Goal: Task Accomplishment & Management: Use online tool/utility

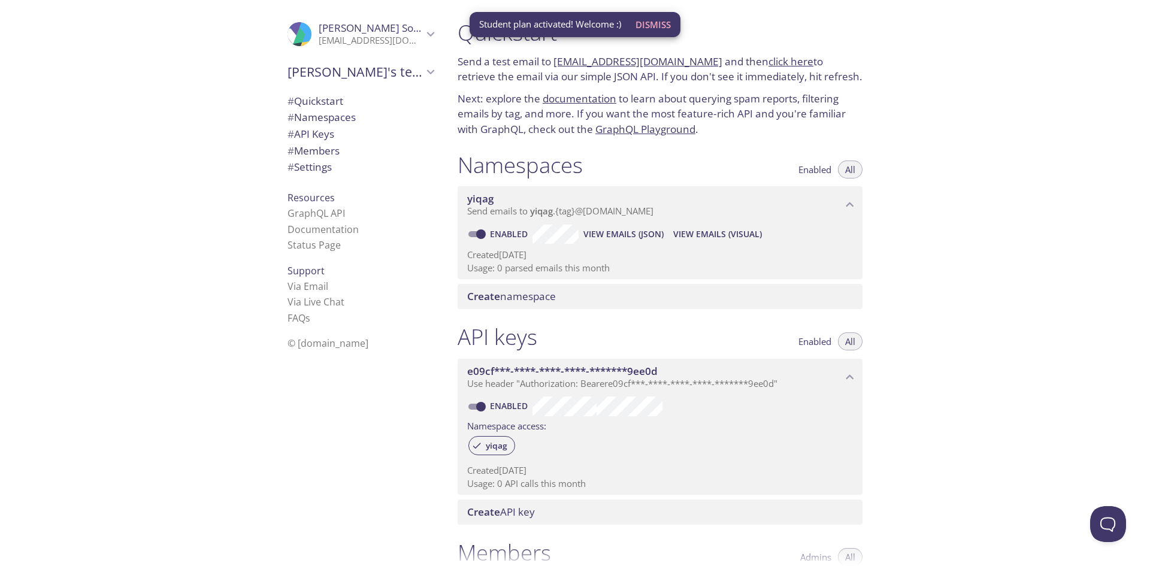
click at [653, 25] on span "Dismiss" at bounding box center [652, 25] width 35 height 16
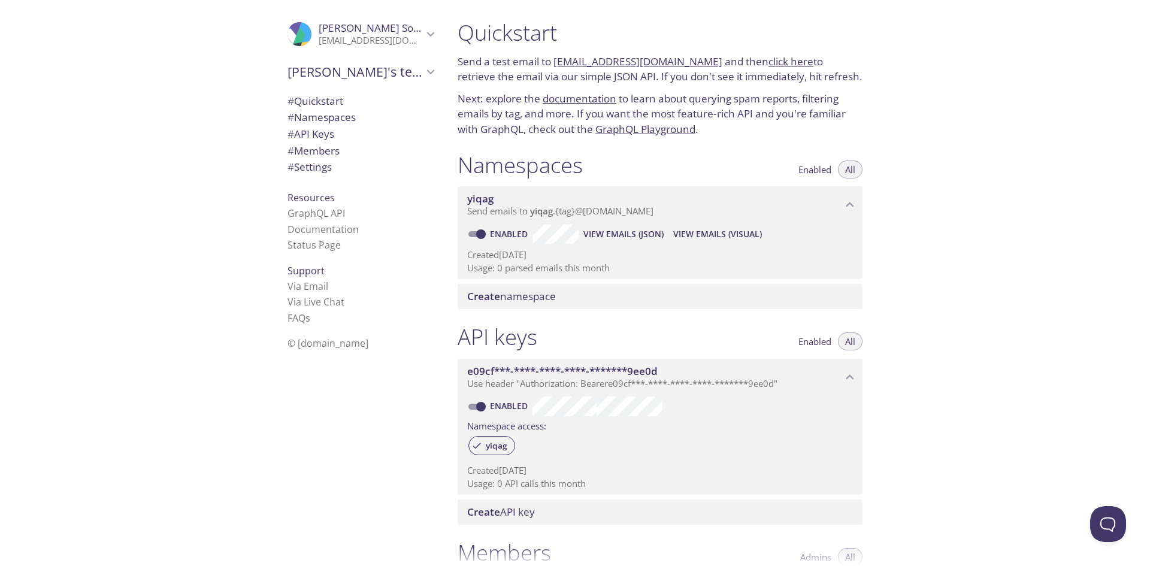
click at [423, 77] on icon "Joshua's team" at bounding box center [431, 72] width 16 height 16
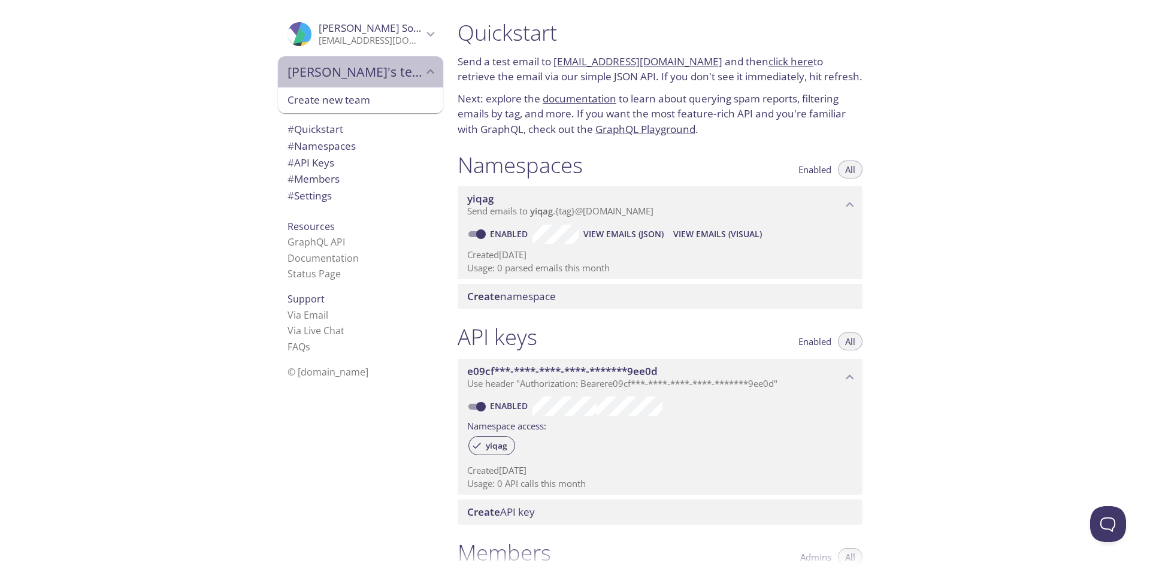
click at [423, 77] on icon "Joshua's team" at bounding box center [431, 72] width 16 height 16
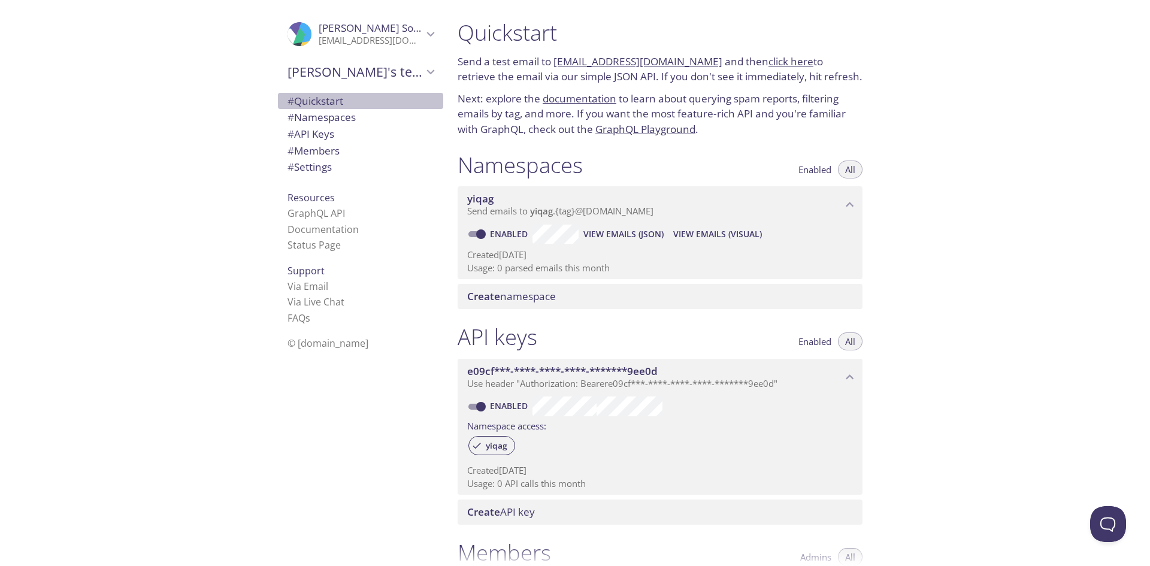
click at [338, 107] on span "# Quickstart" at bounding box center [360, 101] width 146 height 16
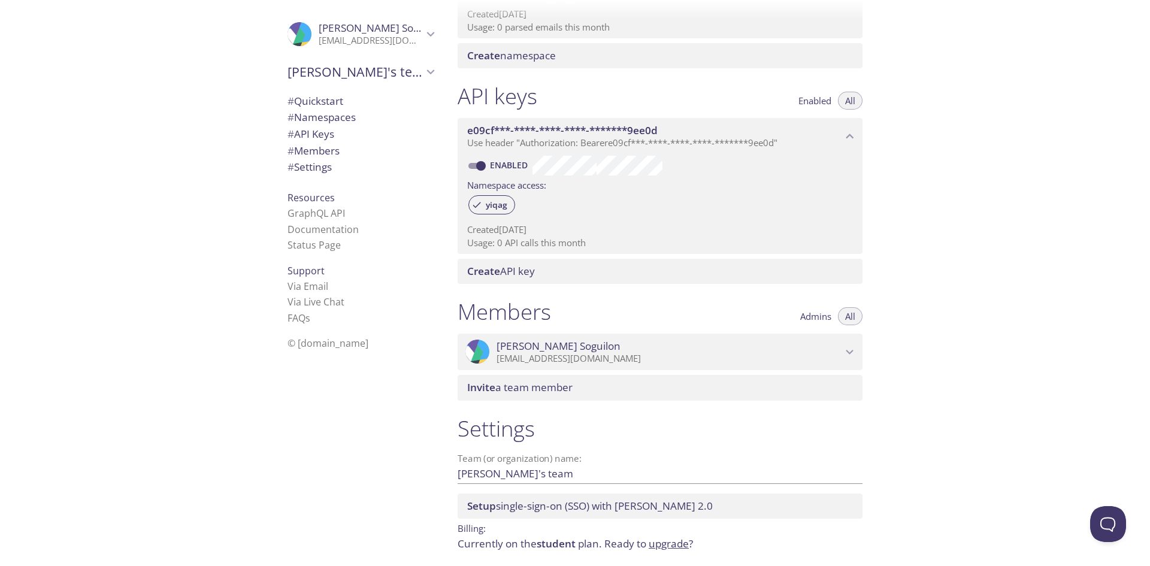
scroll to position [286, 0]
